Goal: Task Accomplishment & Management: Manage account settings

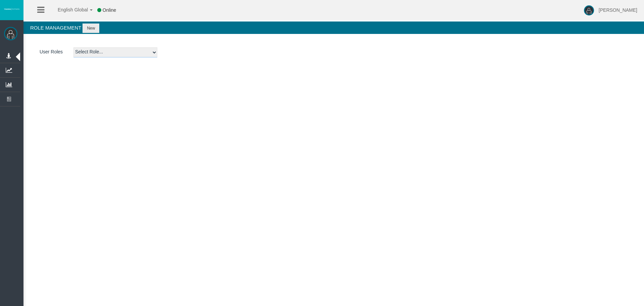
click at [111, 53] on select "Select Role... Admin AML Partner Sales Agent BackOffice Platform Admin Dealer f…" at bounding box center [115, 52] width 84 height 10
select select "15"
click at [73, 47] on select "Select Role... Admin AML Partner Sales Agent BackOffice Platform Admin Dealer f…" at bounding box center [115, 52] width 84 height 10
select select "26"
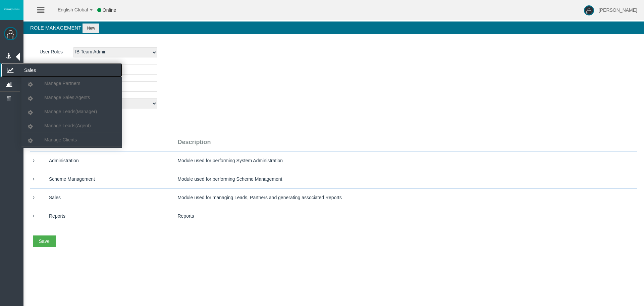
click at [11, 69] on icon at bounding box center [10, 70] width 18 height 14
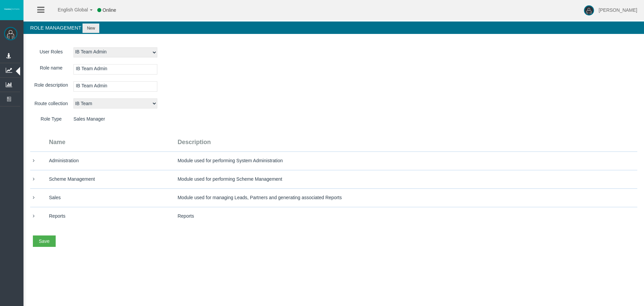
click at [218, 65] on div "Role name IB Team Admin Name is required" at bounding box center [333, 69] width 607 height 10
click at [94, 50] on select "Select Role... Admin AML Partner Sales Agent BackOffice Platform Admin Dealer f…" at bounding box center [115, 52] width 84 height 10
click at [73, 47] on select "Select Role... Admin AML Partner Sales Agent BackOffice Platform Admin Dealer f…" at bounding box center [115, 52] width 84 height 10
click at [88, 104] on select "Select route collection Affiliation Platform Admin Dealer Route Account Opening…" at bounding box center [115, 103] width 84 height 10
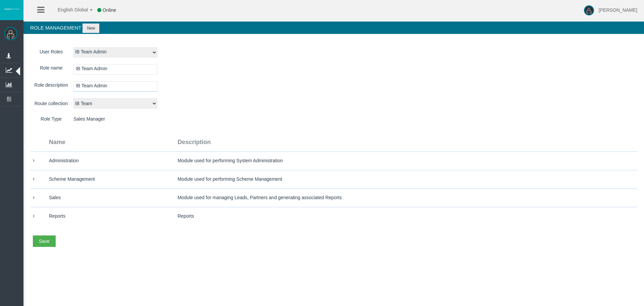
click at [88, 87] on input "IB Team Admin" at bounding box center [115, 86] width 84 height 10
click at [32, 178] on span at bounding box center [33, 178] width 7 height 5
click at [0, 0] on input "checkbox" at bounding box center [0, 0] width 0 height 0
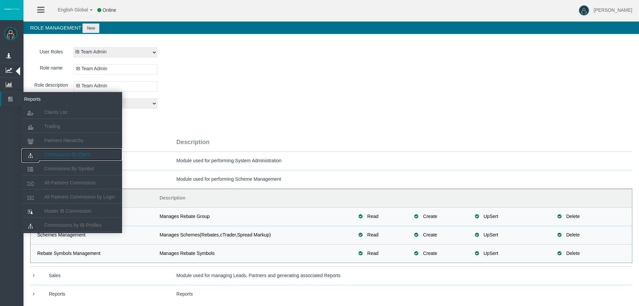
click at [71, 155] on span "Commisions By Client" at bounding box center [67, 154] width 46 height 5
